Goal: Check status

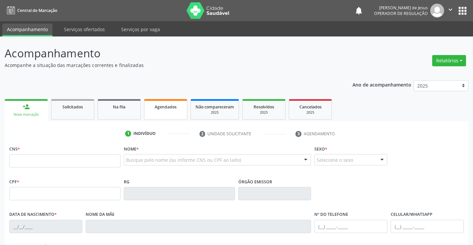
click at [169, 113] on link "Agendados" at bounding box center [165, 109] width 43 height 21
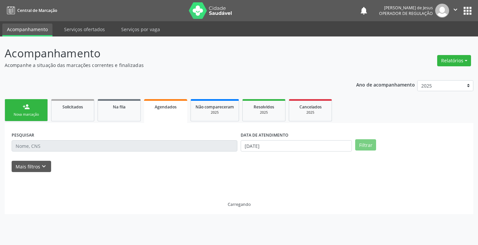
click at [169, 113] on link "Agendados" at bounding box center [165, 111] width 43 height 24
click at [78, 139] on div "PESQUISAR" at bounding box center [124, 143] width 229 height 26
click at [78, 140] on div "PESQUISAR" at bounding box center [124, 143] width 229 height 26
click at [78, 145] on div "PESQUISAR" at bounding box center [124, 143] width 229 height 26
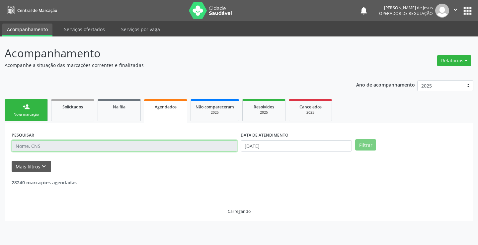
click at [78, 145] on input "text" at bounding box center [125, 145] width 226 height 11
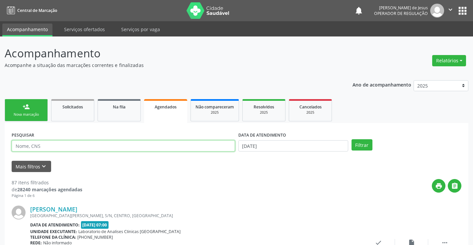
click at [78, 145] on input "text" at bounding box center [123, 145] width 223 height 11
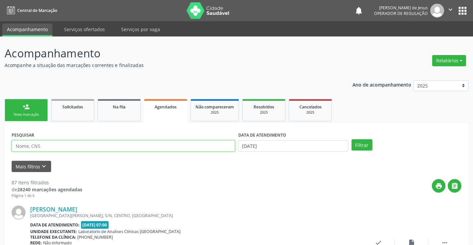
click at [78, 145] on input "text" at bounding box center [123, 145] width 223 height 11
click at [78, 144] on input "text" at bounding box center [123, 145] width 223 height 11
click at [79, 143] on input "text" at bounding box center [123, 145] width 223 height 11
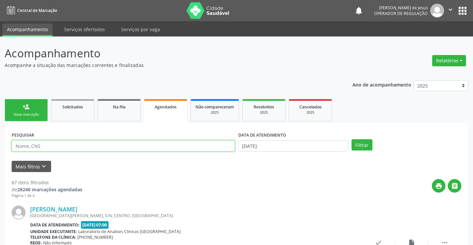
click at [79, 143] on input "text" at bounding box center [123, 145] width 223 height 11
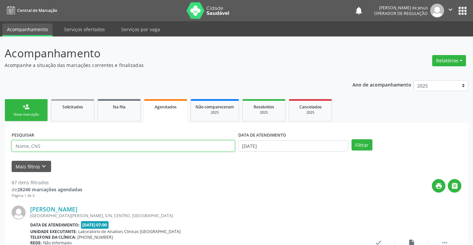
click at [81, 148] on input "text" at bounding box center [123, 145] width 223 height 11
click at [81, 147] on input "text" at bounding box center [123, 145] width 223 height 11
type input "[PERSON_NAME]"
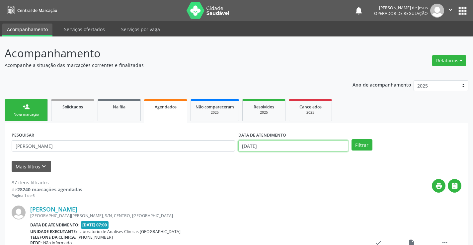
click at [325, 147] on input "[DATE]" at bounding box center [293, 145] width 110 height 11
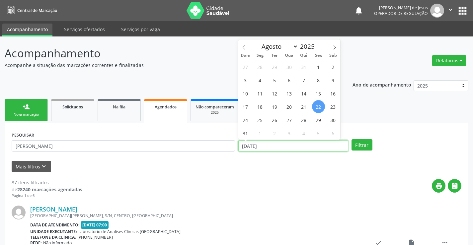
click at [325, 147] on input "[DATE]" at bounding box center [293, 145] width 110 height 11
click at [351, 139] on button "Filtrar" at bounding box center [361, 144] width 21 height 11
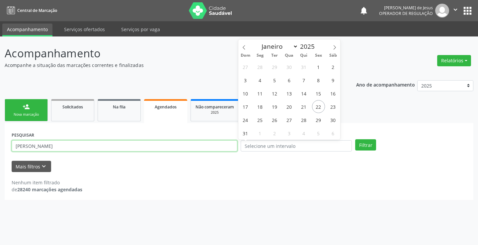
click at [186, 144] on input "[PERSON_NAME]" at bounding box center [125, 145] width 226 height 11
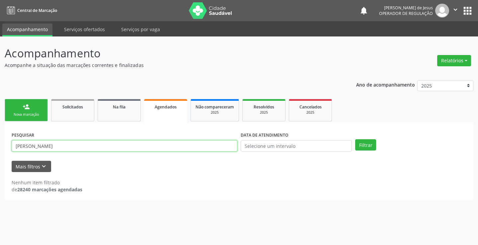
click at [186, 144] on input "[PERSON_NAME]" at bounding box center [125, 145] width 226 height 11
click at [186, 144] on input "text" at bounding box center [125, 145] width 226 height 11
click at [453, 7] on icon "" at bounding box center [455, 9] width 7 height 7
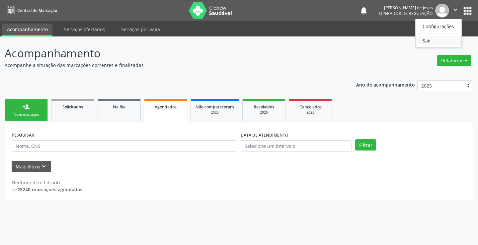
click at [432, 39] on link "Sair" at bounding box center [439, 40] width 46 height 9
click at [432, 39] on div "Acompanhamento Acompanhe a situação das marcações correntes e finalizadas Relat…" at bounding box center [239, 141] width 478 height 209
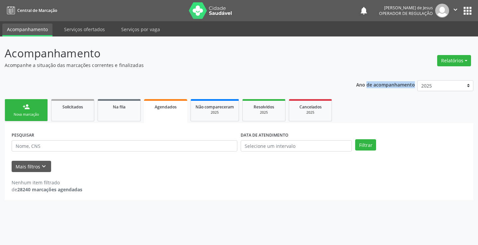
click at [432, 39] on div "Acompanhamento Acompanhe a situação das marcações correntes e finalizadas Relat…" at bounding box center [239, 141] width 478 height 209
